Goal: Task Accomplishment & Management: Manage account settings

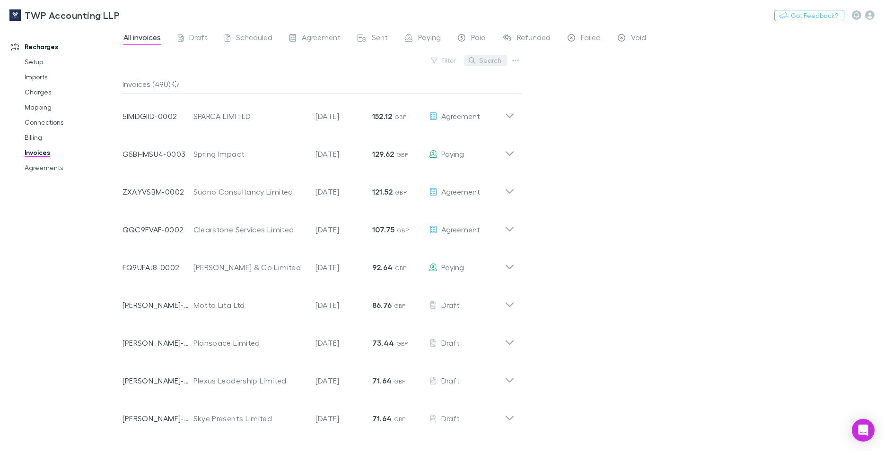
click at [489, 62] on button "Search" at bounding box center [485, 60] width 43 height 11
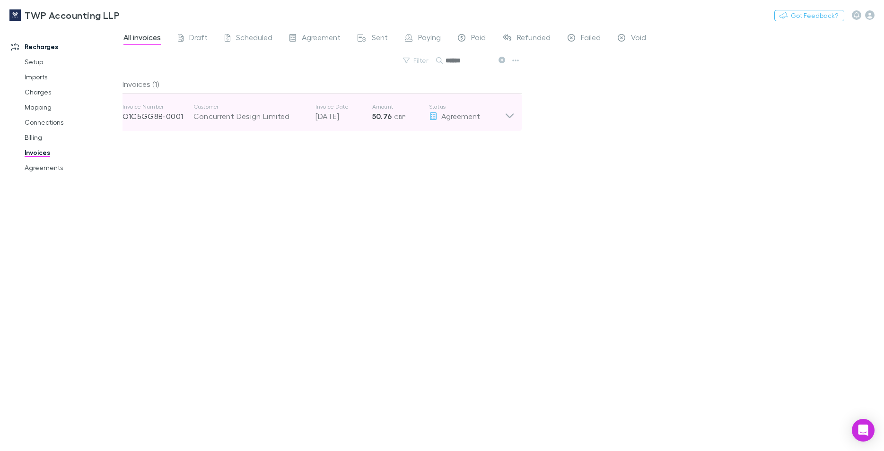
click at [304, 118] on div "Concurrent Design Limited" at bounding box center [249, 116] width 113 height 11
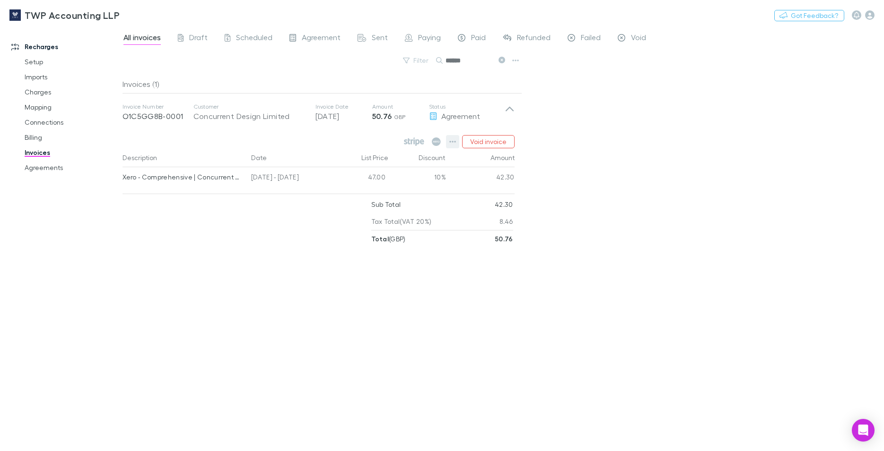
click at [454, 140] on icon "button" at bounding box center [452, 142] width 7 height 8
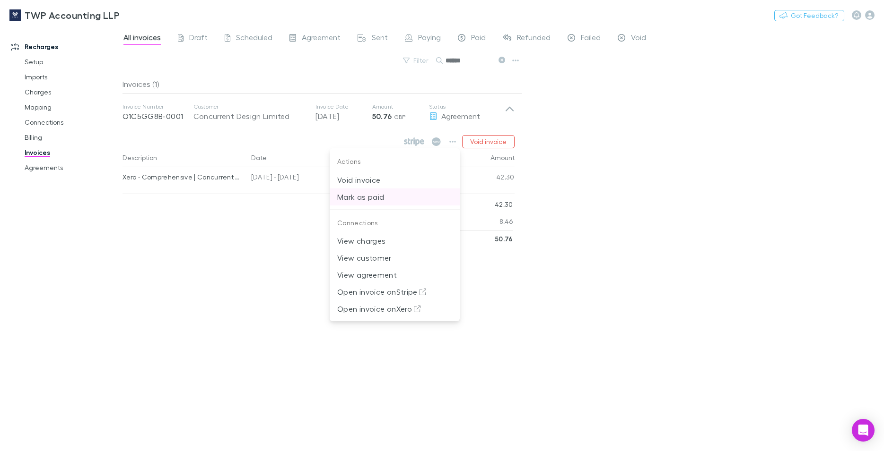
click at [379, 195] on p "Mark as paid" at bounding box center [394, 196] width 115 height 11
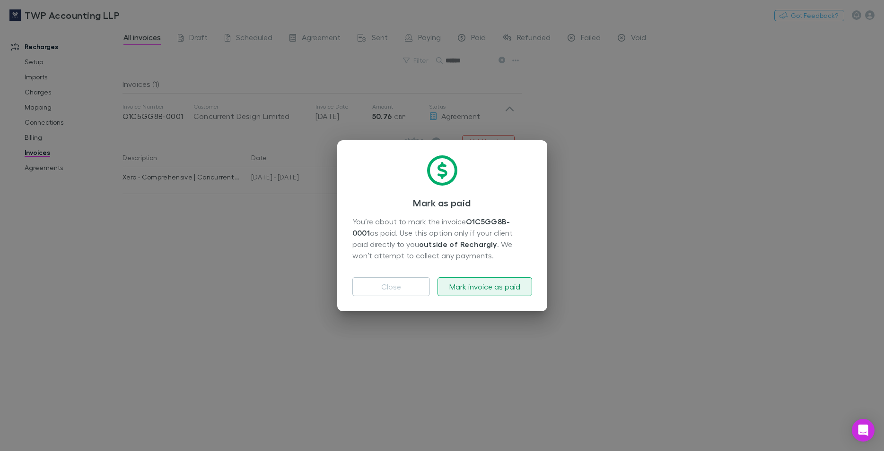
click at [471, 287] on button "Mark invoice as paid" at bounding box center [484, 287] width 95 height 19
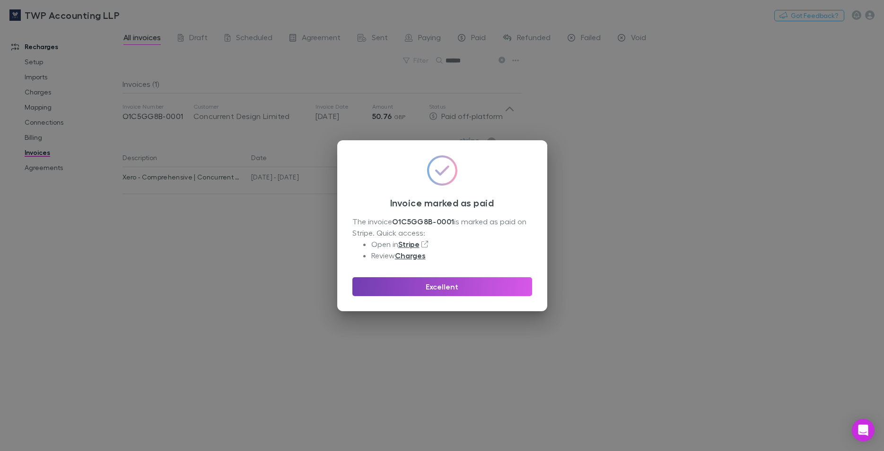
click at [472, 286] on button "Excellent" at bounding box center [442, 287] width 180 height 19
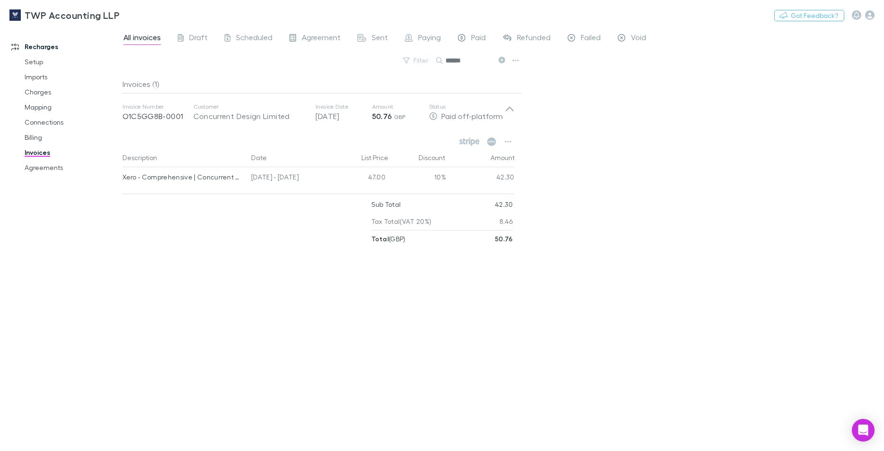
click at [472, 59] on input "******" at bounding box center [468, 60] width 47 height 13
drag, startPoint x: 472, startPoint y: 59, endPoint x: 399, endPoint y: 62, distance: 73.4
click at [445, 62] on input "******" at bounding box center [468, 60] width 47 height 13
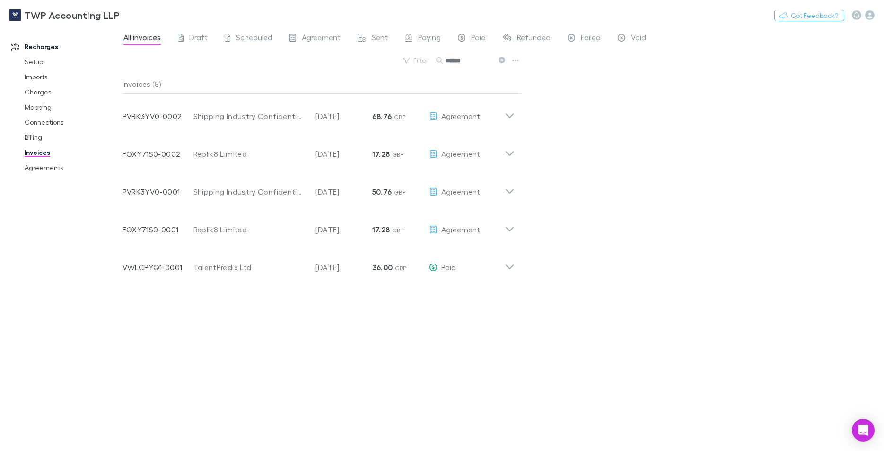
type input "******"
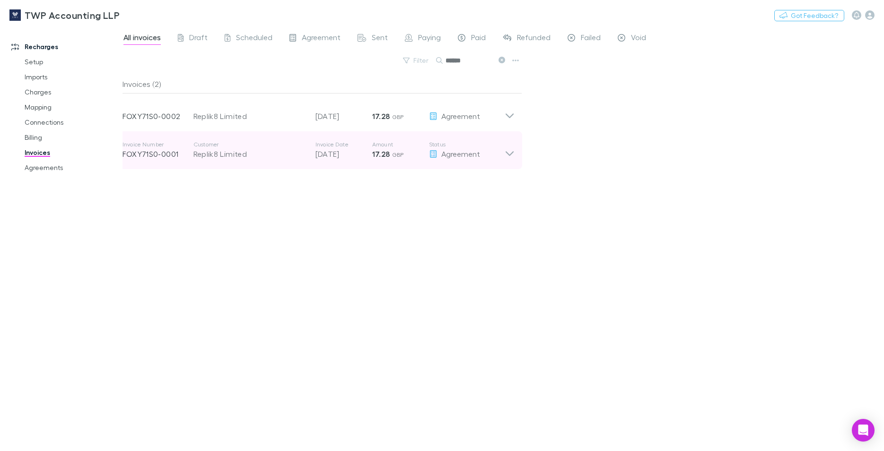
click at [342, 154] on p "12 Aug 2025" at bounding box center [343, 153] width 57 height 11
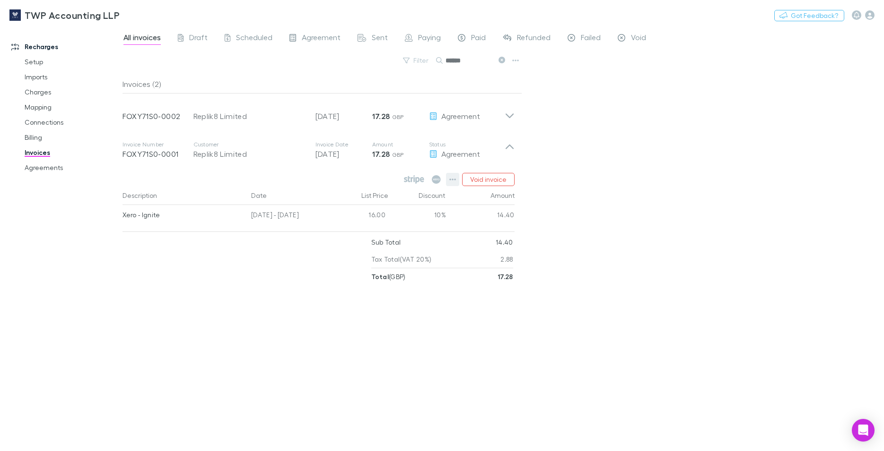
click at [452, 180] on icon "button" at bounding box center [452, 180] width 7 height 8
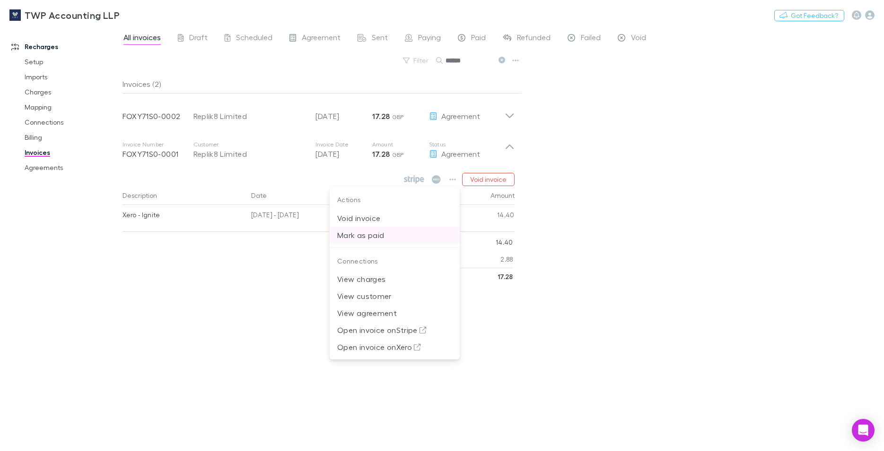
click at [378, 235] on p "Mark as paid" at bounding box center [394, 235] width 115 height 11
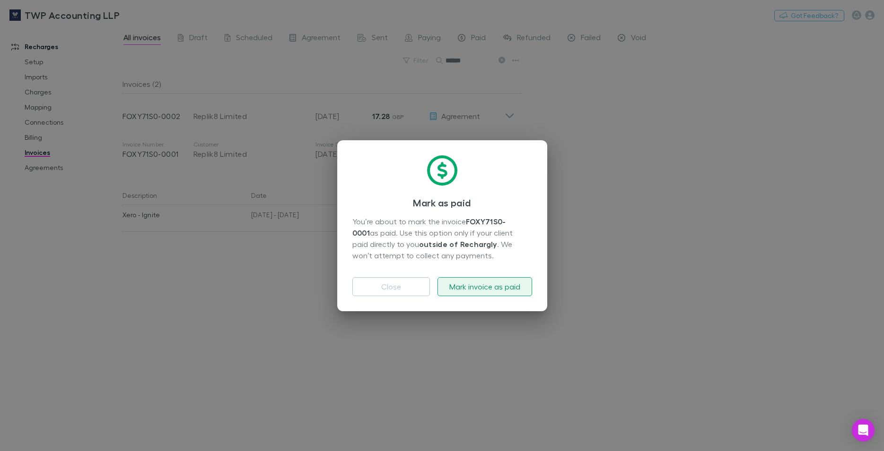
click at [468, 289] on button "Mark invoice as paid" at bounding box center [484, 287] width 95 height 19
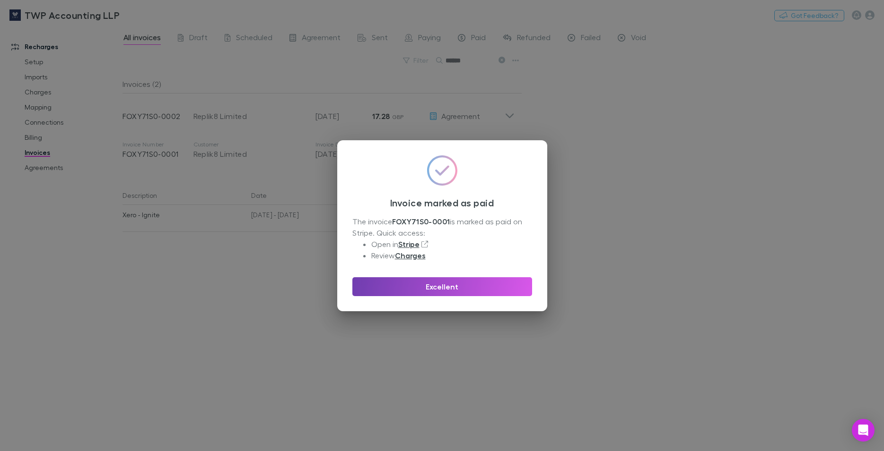
click at [468, 289] on button "Excellent" at bounding box center [442, 287] width 180 height 19
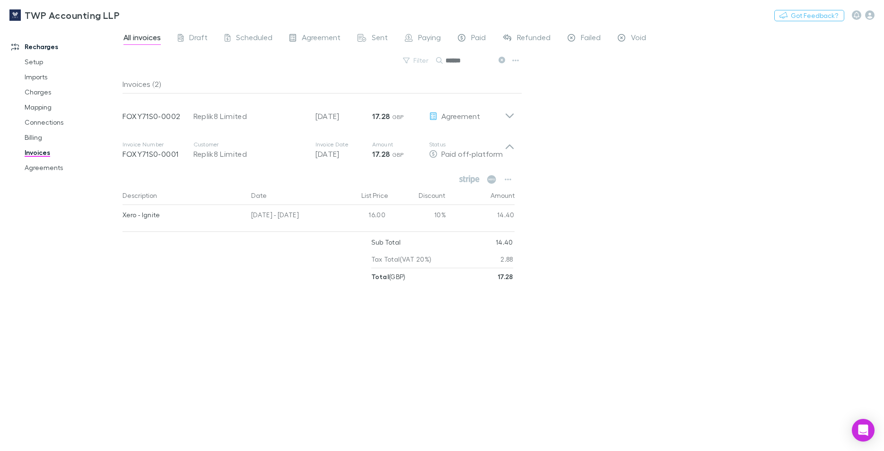
drag, startPoint x: 471, startPoint y: 58, endPoint x: 398, endPoint y: 63, distance: 73.9
click at [445, 63] on input "******" at bounding box center [468, 60] width 47 height 13
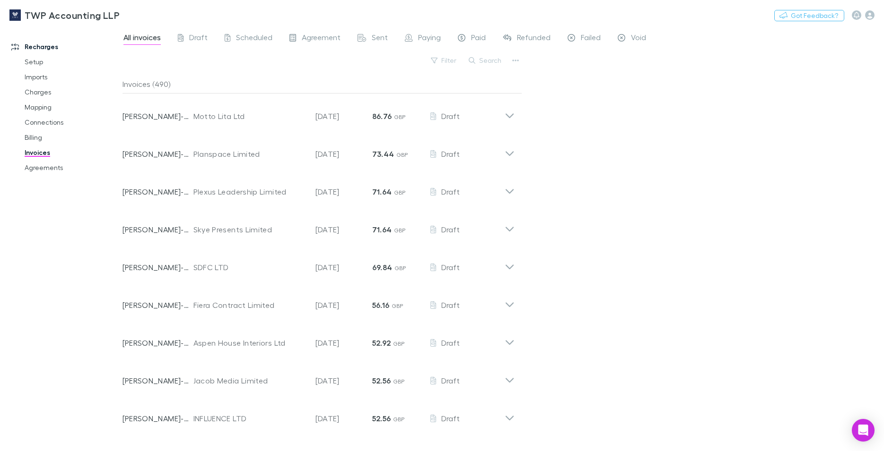
click at [483, 83] on div "Invoices (490)" at bounding box center [321, 84] width 399 height 19
click at [443, 63] on button "Filter" at bounding box center [444, 60] width 36 height 11
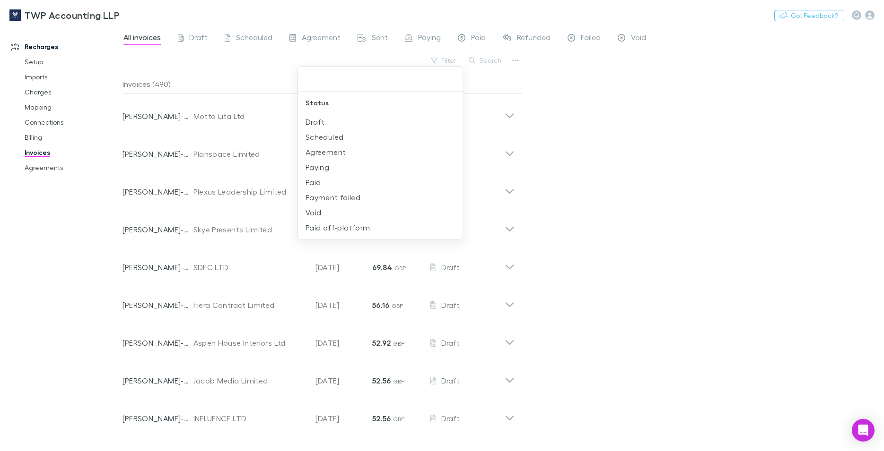
click at [28, 141] on div at bounding box center [442, 225] width 884 height 451
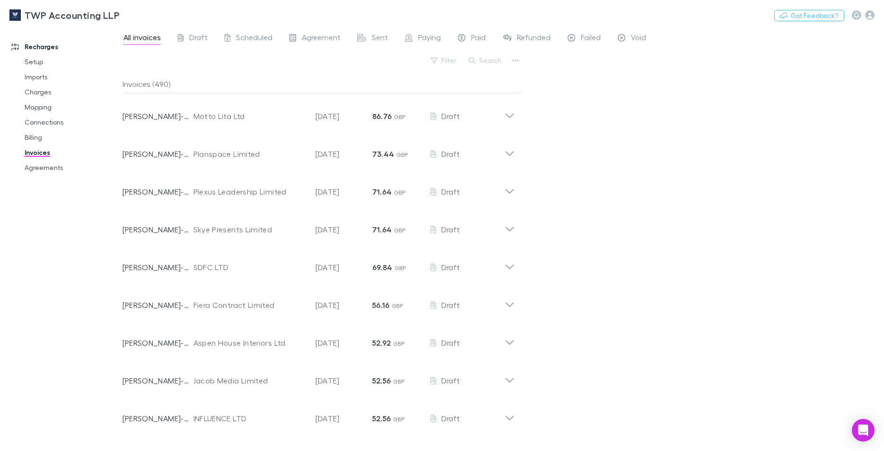
click at [28, 141] on link "Billing" at bounding box center [71, 137] width 113 height 15
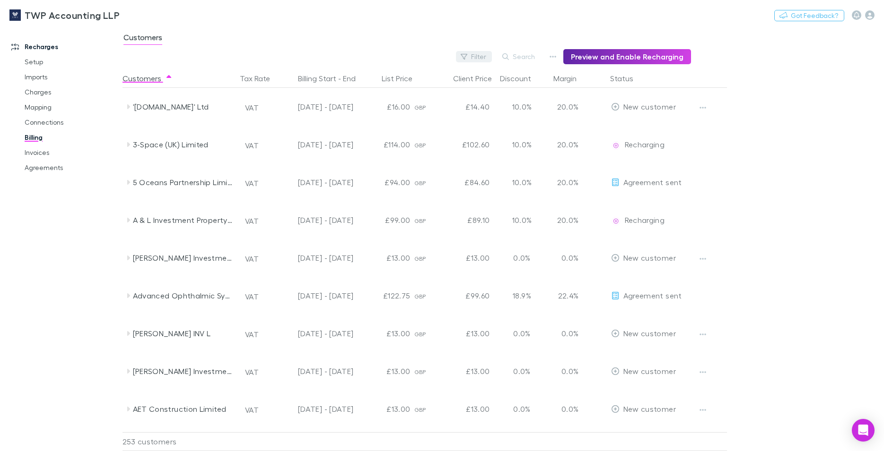
click at [473, 54] on button "Filter" at bounding box center [474, 56] width 36 height 11
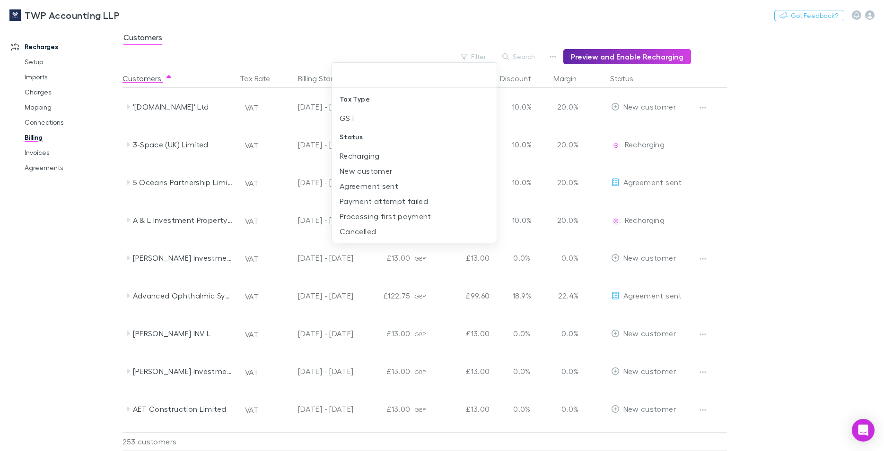
click at [427, 35] on div at bounding box center [442, 225] width 884 height 451
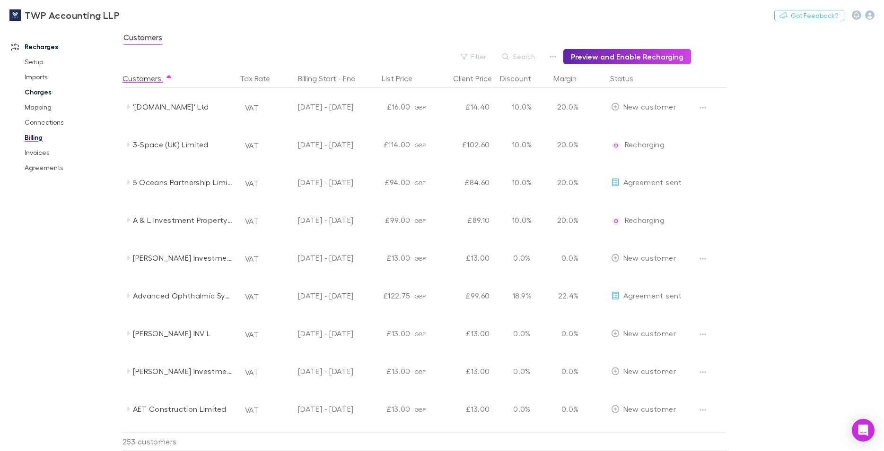
click at [40, 90] on link "Charges" at bounding box center [71, 92] width 113 height 15
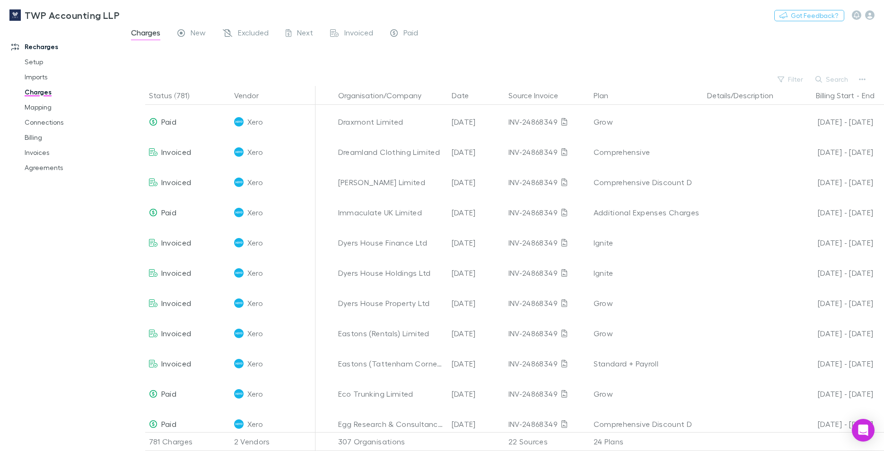
scroll to position [485, 0]
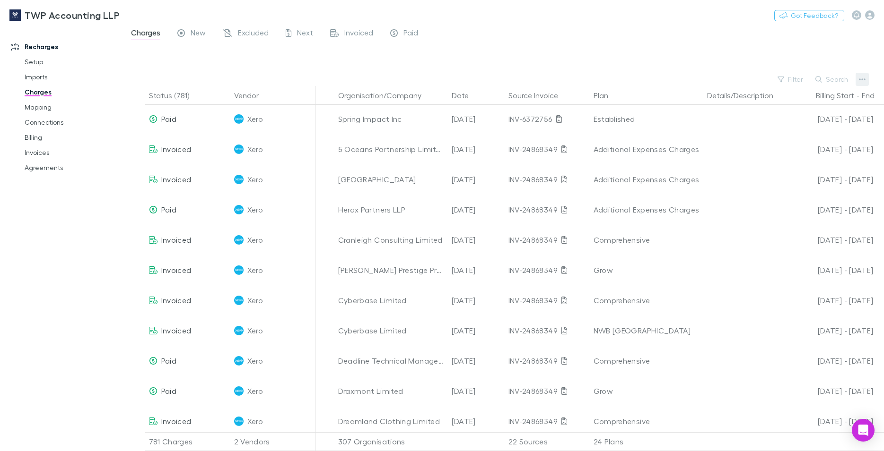
click at [861, 79] on icon "button" at bounding box center [862, 80] width 7 height 8
click at [788, 172] on p "Export charges last 3M" at bounding box center [803, 168] width 115 height 11
click at [659, 19] on div "TWP Accounting LLP Nothing Got Feedback?" at bounding box center [442, 15] width 884 height 30
click at [44, 149] on link "Invoices" at bounding box center [71, 152] width 113 height 15
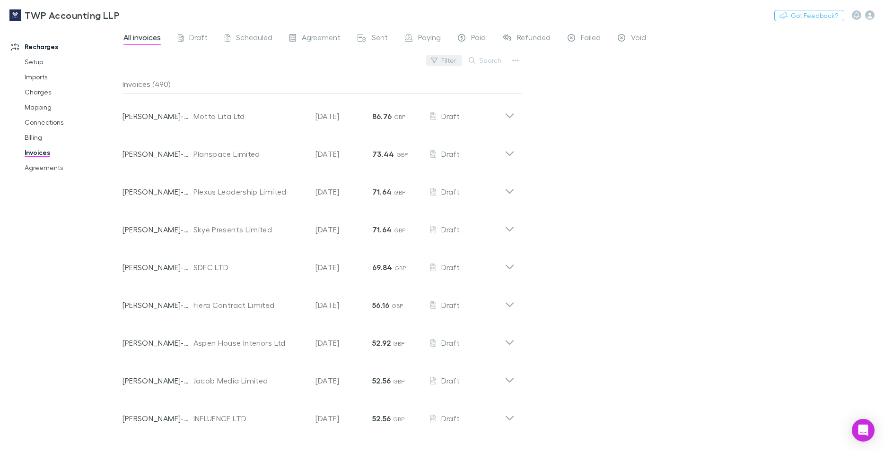
click at [450, 63] on button "Filter" at bounding box center [444, 60] width 36 height 11
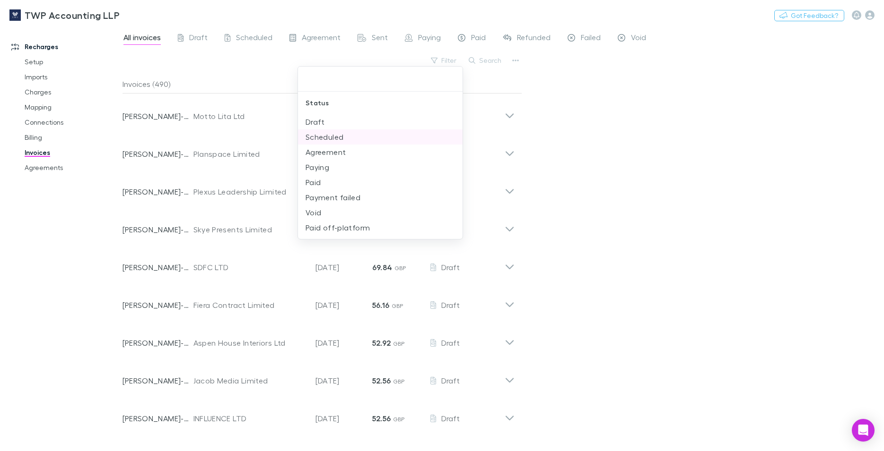
click at [338, 137] on li "Scheduled" at bounding box center [380, 137] width 165 height 15
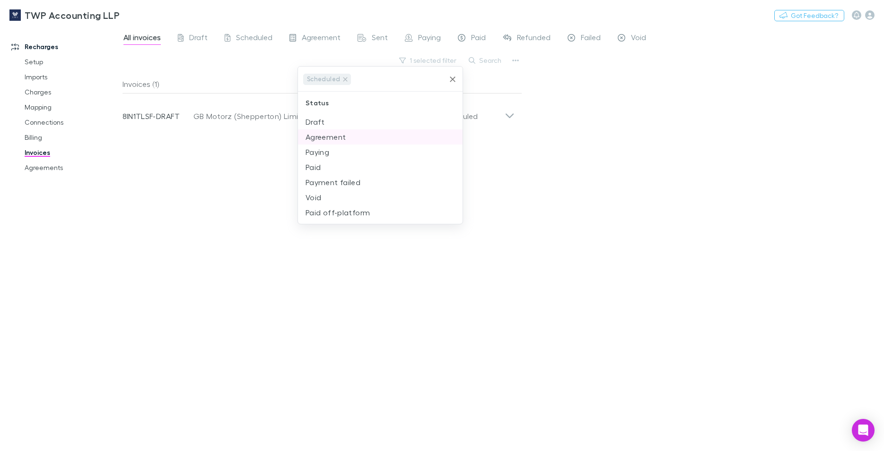
click at [331, 139] on li "Agreement" at bounding box center [380, 137] width 165 height 15
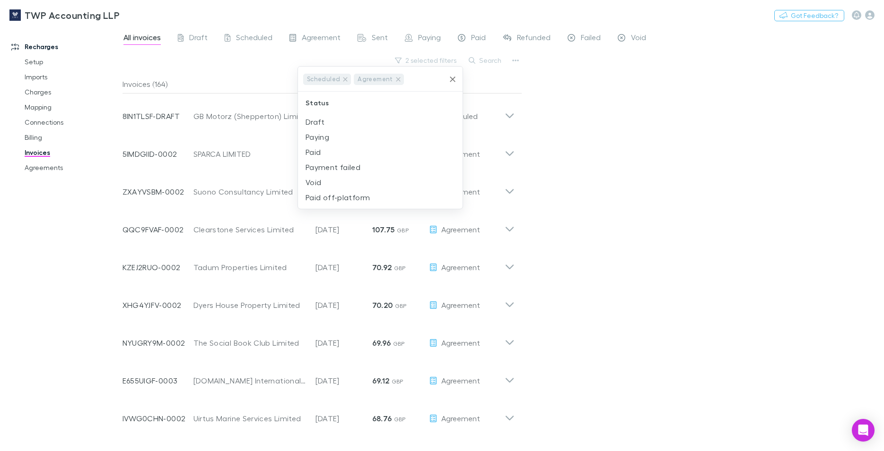
click at [654, 160] on div at bounding box center [442, 225] width 884 height 451
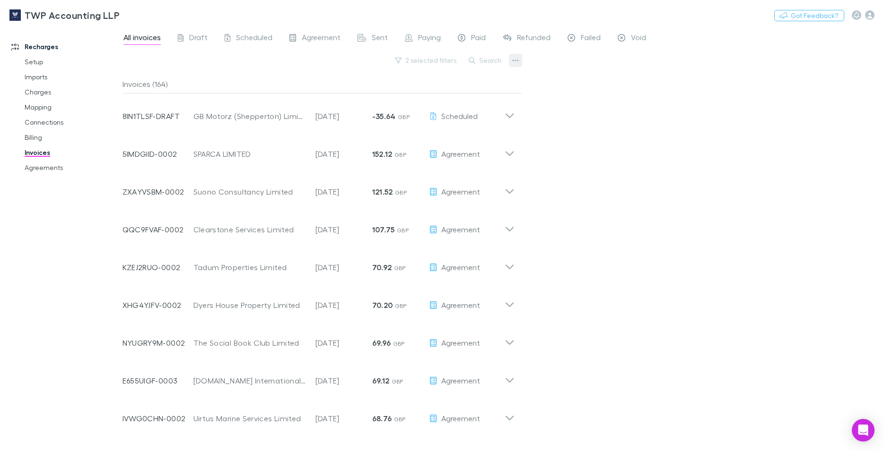
click at [512, 62] on icon "button" at bounding box center [515, 61] width 7 height 8
click at [422, 108] on p "Export line items" at bounding box center [456, 108] width 115 height 11
click at [655, 17] on div "TWP Accounting LLP Nothing Got Feedback?" at bounding box center [442, 15] width 884 height 30
click at [444, 62] on button "2 selected filters" at bounding box center [426, 60] width 72 height 11
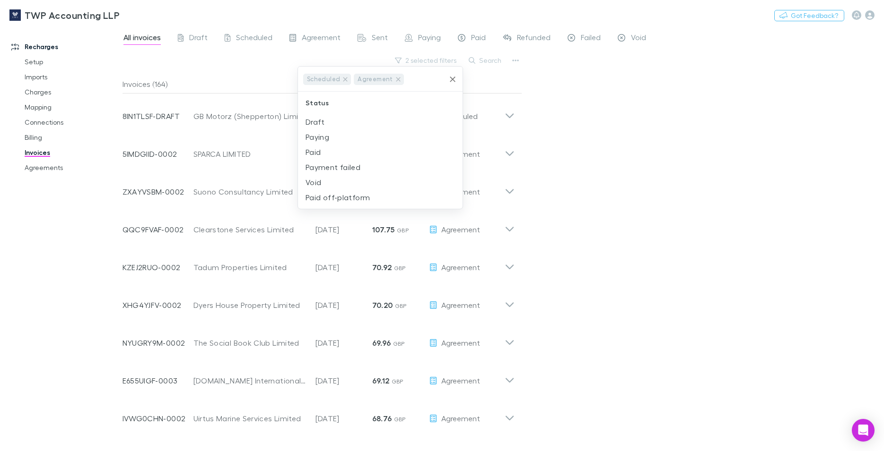
click at [460, 78] on div "Scheduled Agreement" at bounding box center [380, 79] width 165 height 25
click at [342, 80] on icon at bounding box center [345, 80] width 8 height 8
click at [343, 80] on icon at bounding box center [347, 80] width 8 height 8
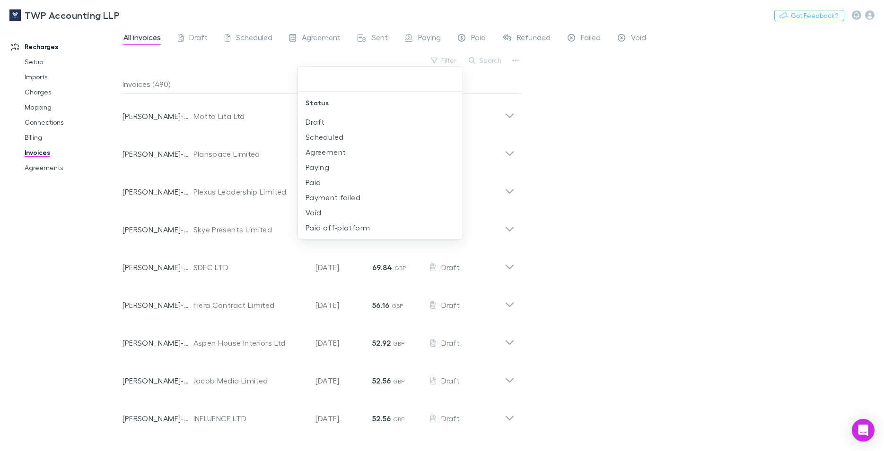
click at [560, 120] on div at bounding box center [442, 225] width 884 height 451
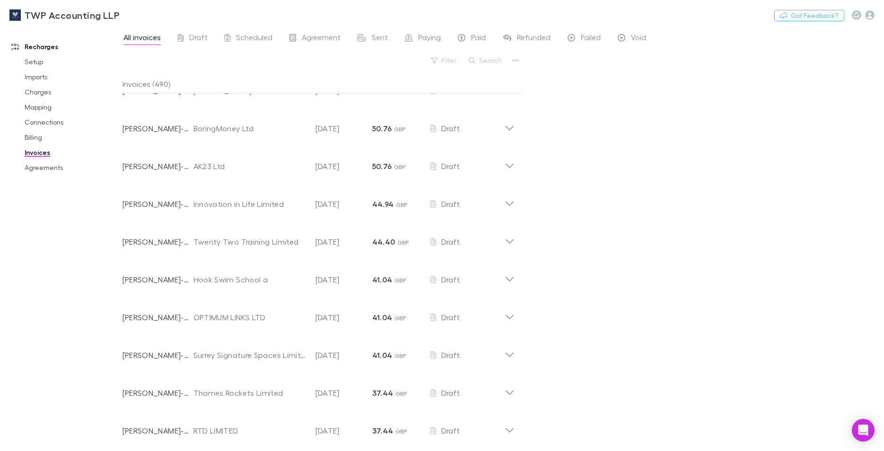
scroll to position [377, 0]
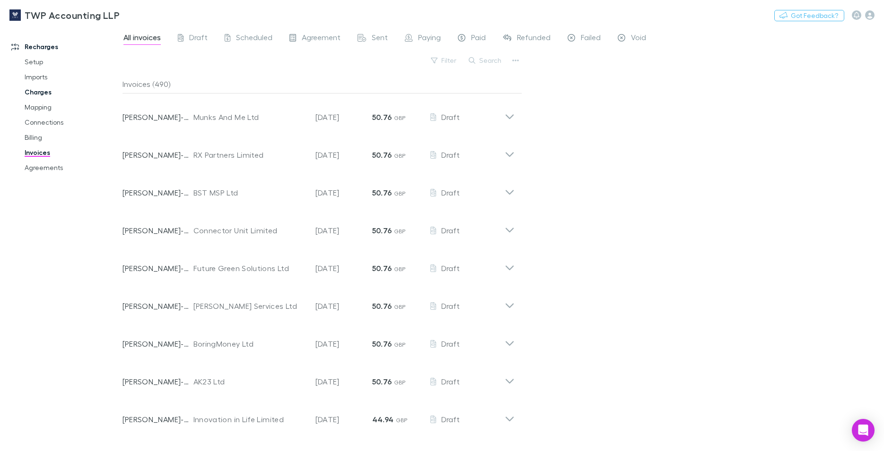
click at [43, 94] on link "Charges" at bounding box center [71, 92] width 113 height 15
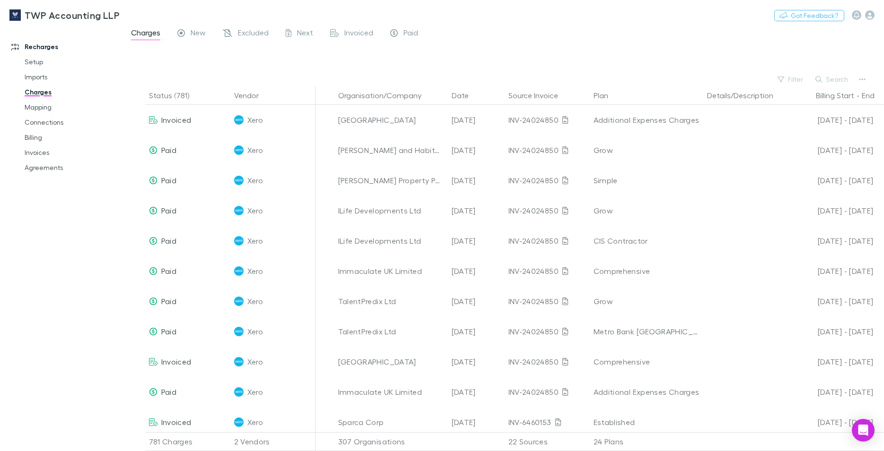
scroll to position [485, 0]
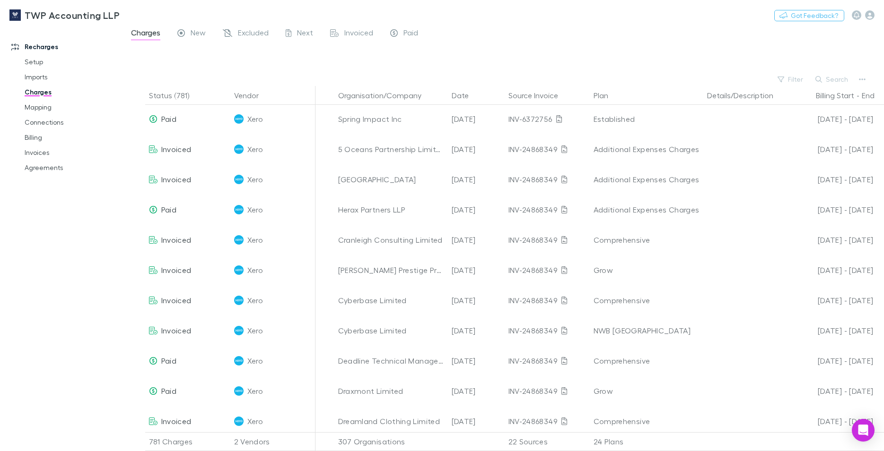
click at [41, 92] on link "Charges" at bounding box center [71, 92] width 113 height 15
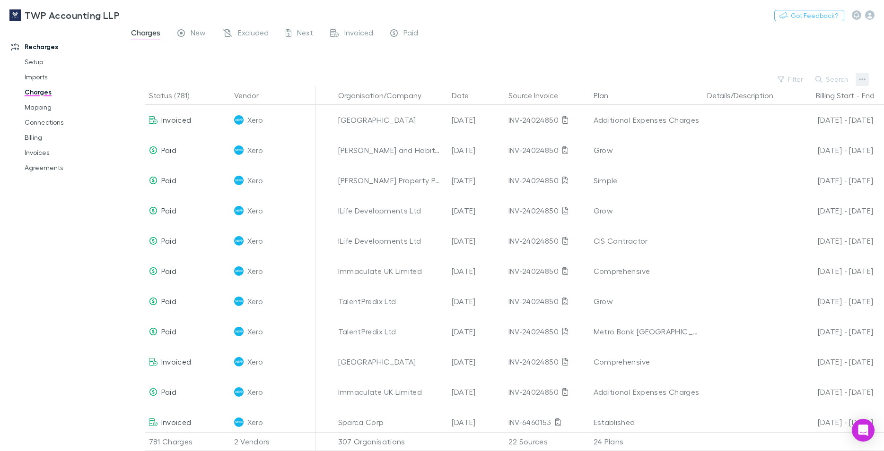
click at [863, 79] on icon "button" at bounding box center [862, 80] width 7 height 8
click at [779, 150] on p "Export charges" at bounding box center [803, 151] width 115 height 11
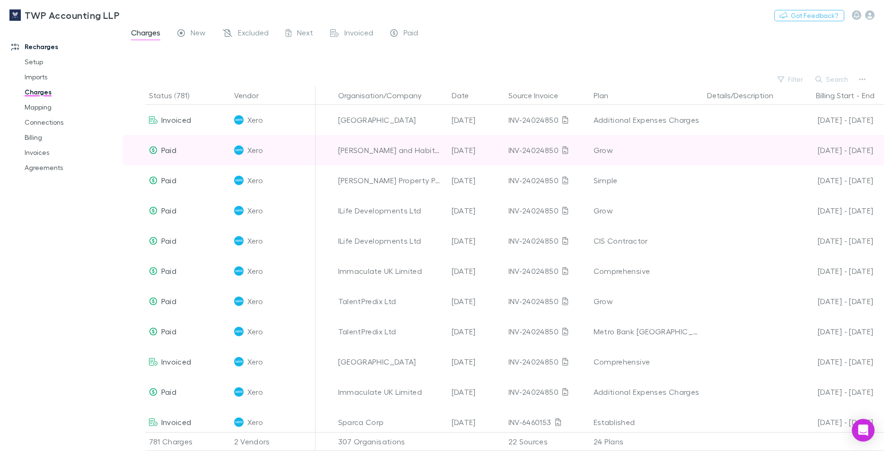
click at [666, 21] on div "TWP Accounting LLP Nothing Got Feedback?" at bounding box center [442, 15] width 884 height 30
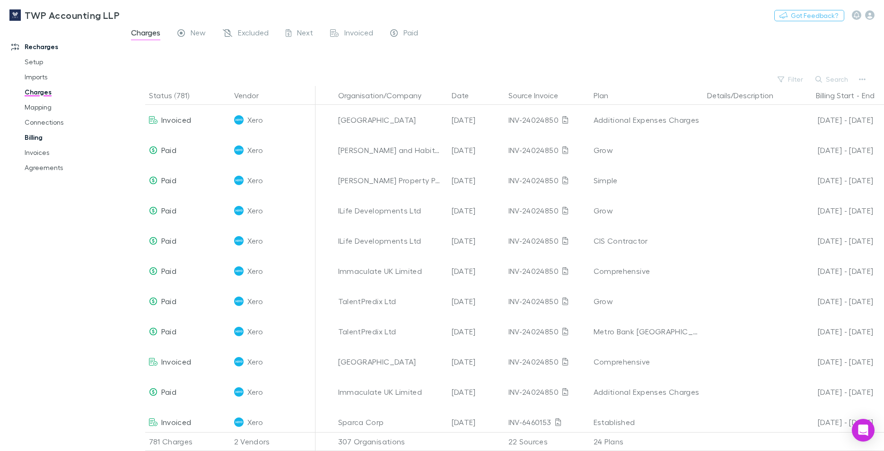
click at [34, 133] on link "Billing" at bounding box center [71, 137] width 113 height 15
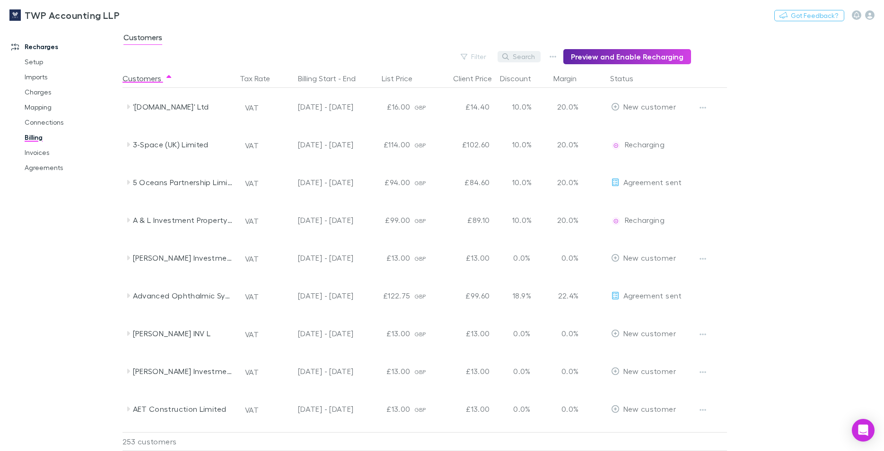
click at [537, 59] on button "Search" at bounding box center [518, 56] width 43 height 11
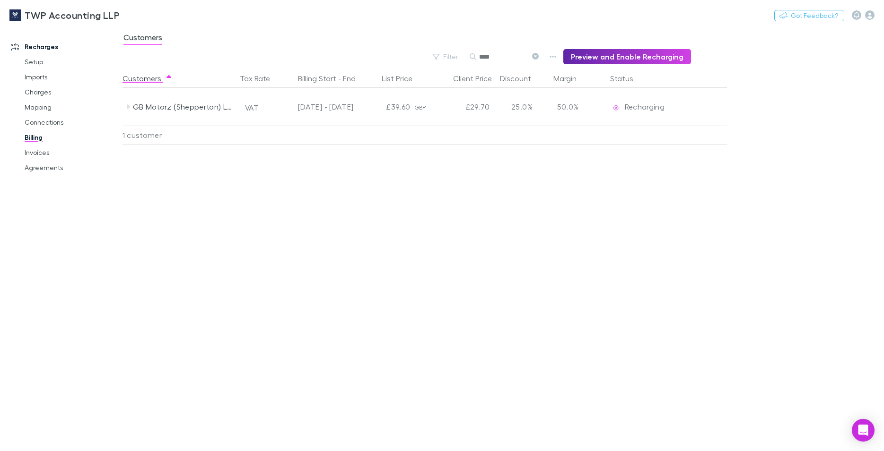
type input "****"
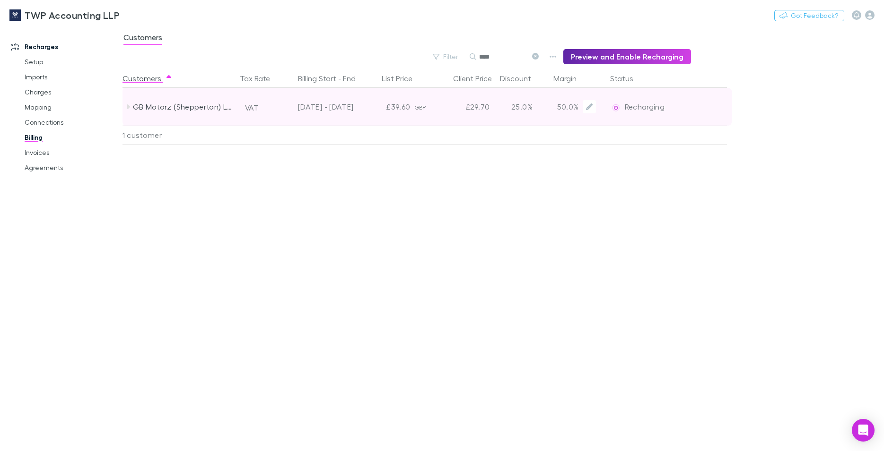
click at [486, 107] on div "£29.70" at bounding box center [465, 107] width 57 height 38
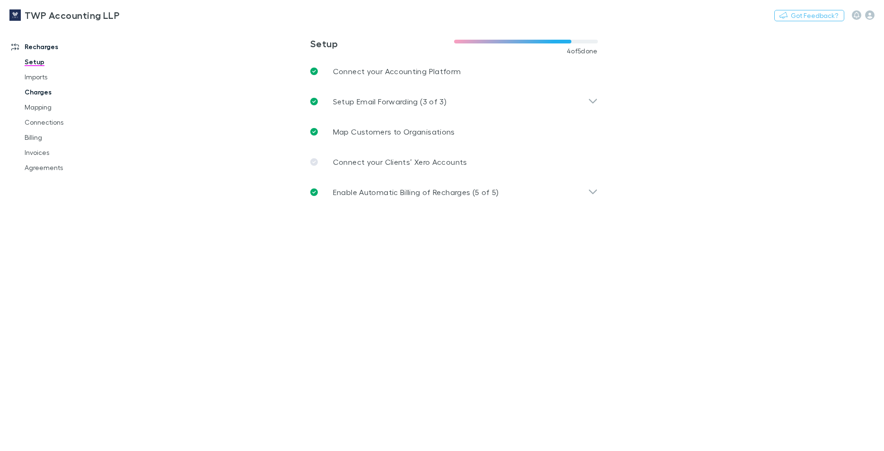
click at [45, 92] on link "Charges" at bounding box center [71, 92] width 113 height 15
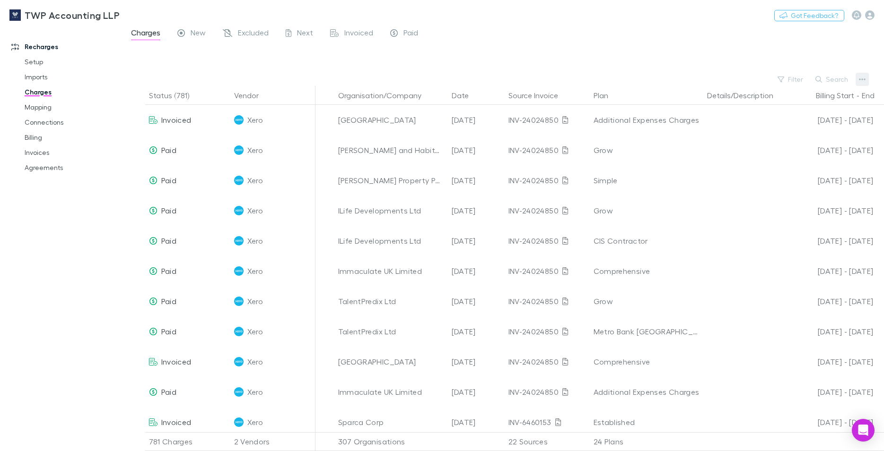
click at [865, 78] on icon "button" at bounding box center [862, 80] width 7 height 8
click at [777, 151] on p "Export charges" at bounding box center [803, 151] width 115 height 11
click at [676, 17] on div "TWP Accounting LLP Nothing Got Feedback?" at bounding box center [442, 15] width 884 height 30
click at [675, 22] on div "TWP Accounting LLP Nothing Got Feedback?" at bounding box center [442, 15] width 884 height 30
